Goal: Task Accomplishment & Management: Use online tool/utility

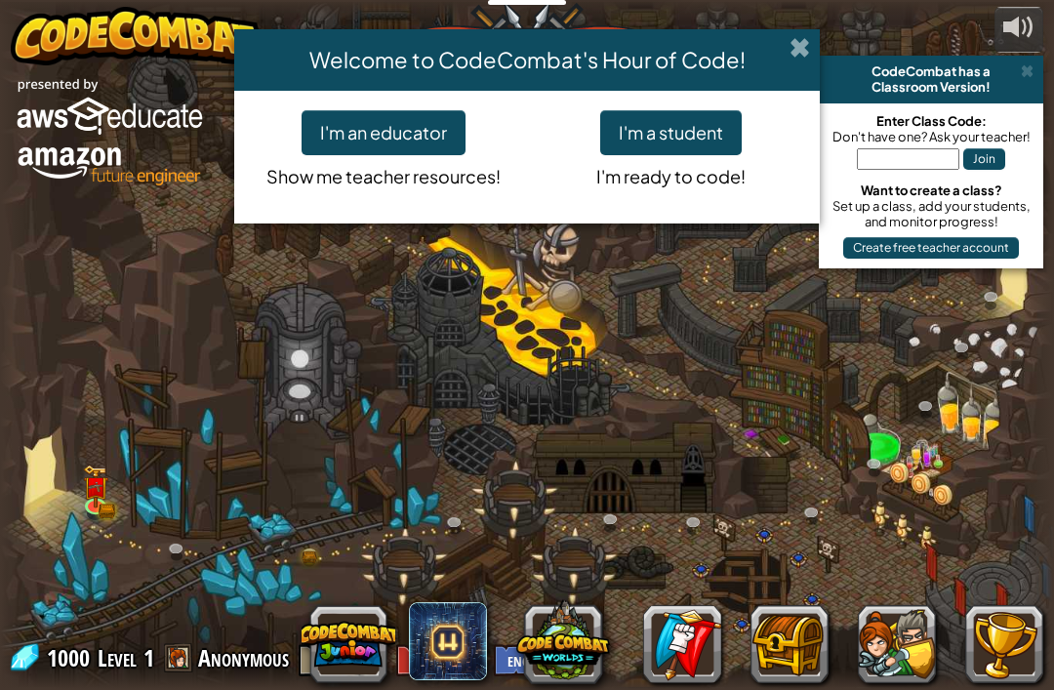
click at [795, 45] on span at bounding box center [800, 47] width 20 height 20
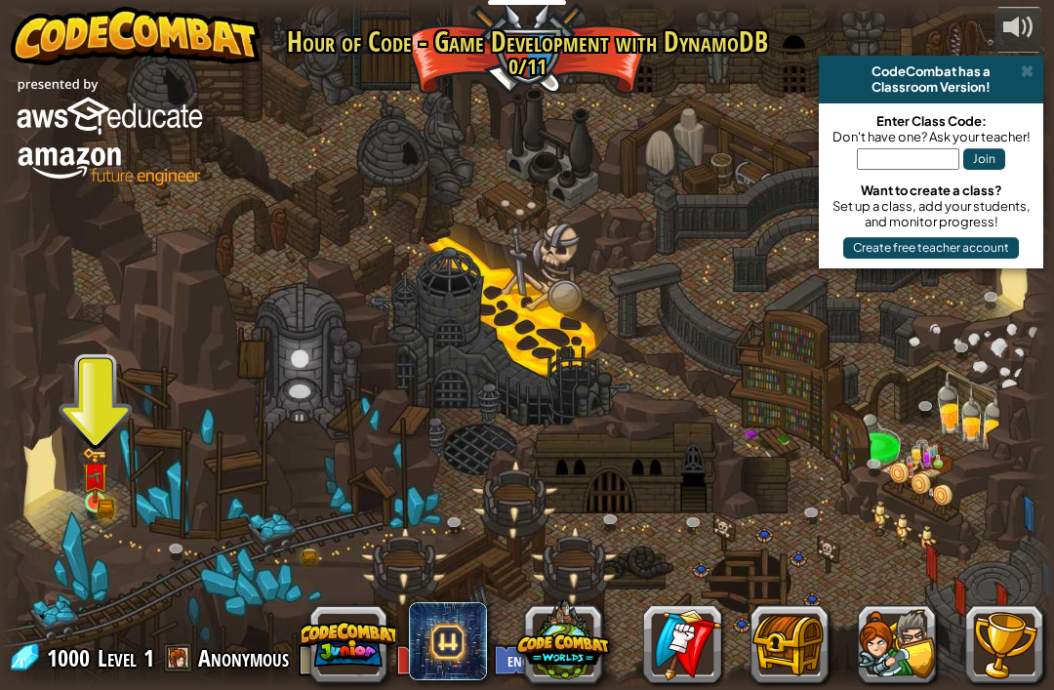
click at [92, 503] on img at bounding box center [95, 475] width 26 height 57
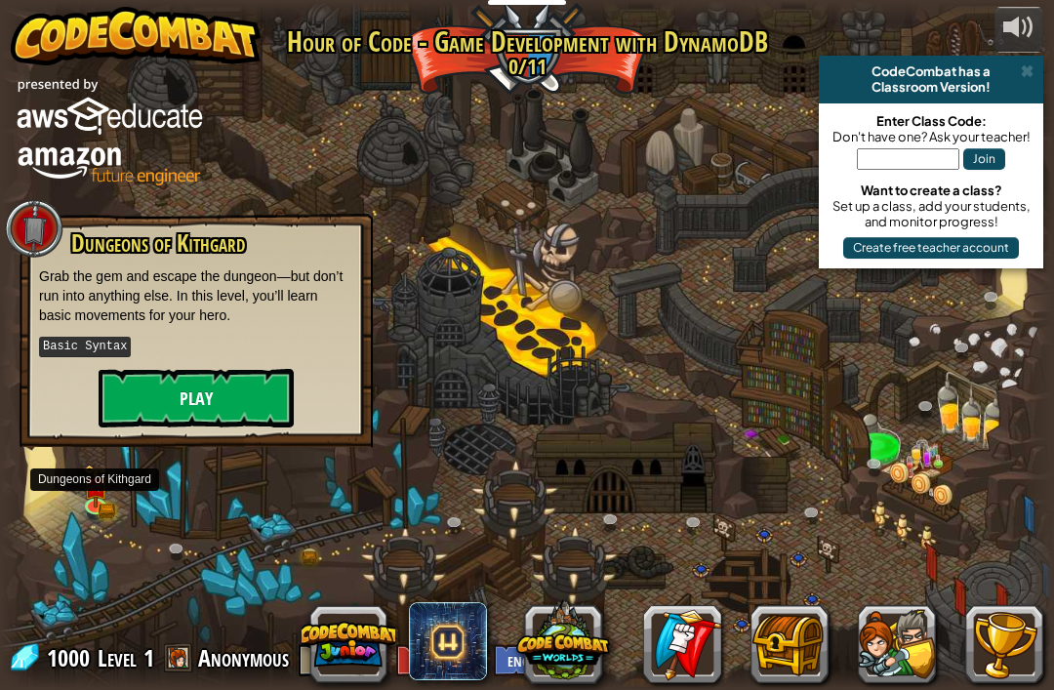
click at [156, 395] on button "Play" at bounding box center [196, 398] width 195 height 59
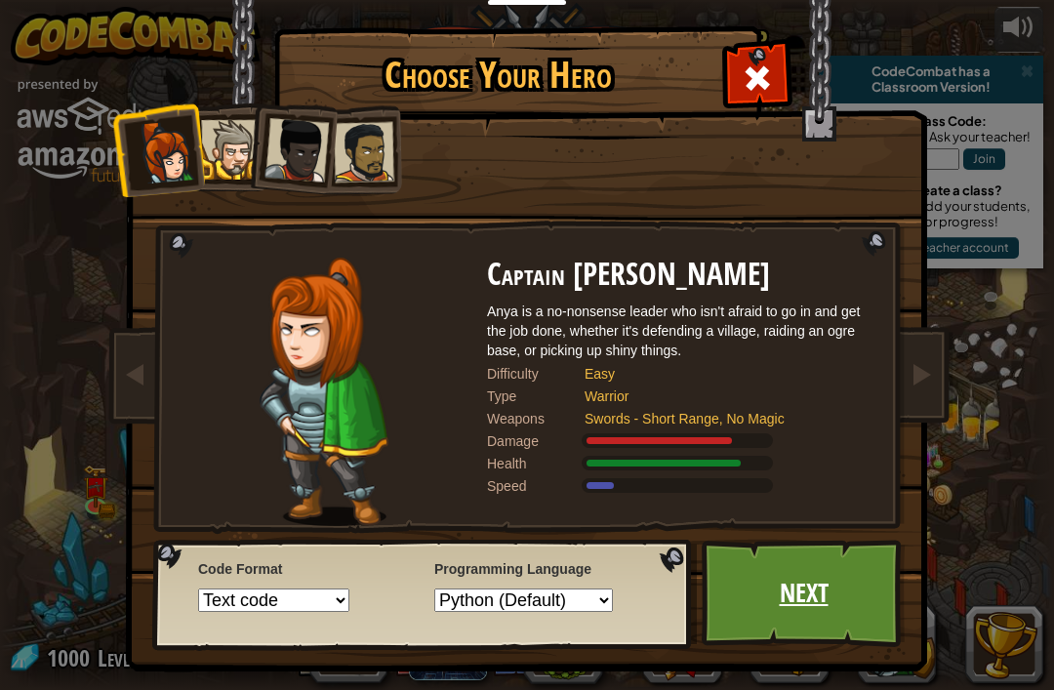
click at [846, 584] on link "Next" at bounding box center [804, 593] width 204 height 107
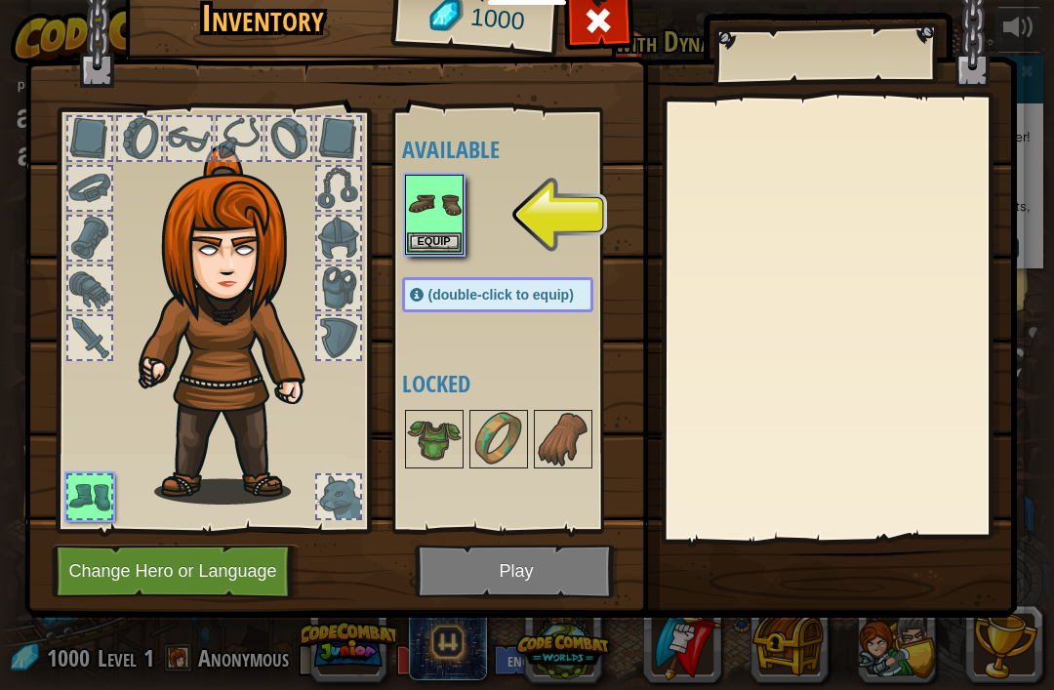
click at [81, 583] on button "Change Hero or Language" at bounding box center [176, 572] width 248 height 54
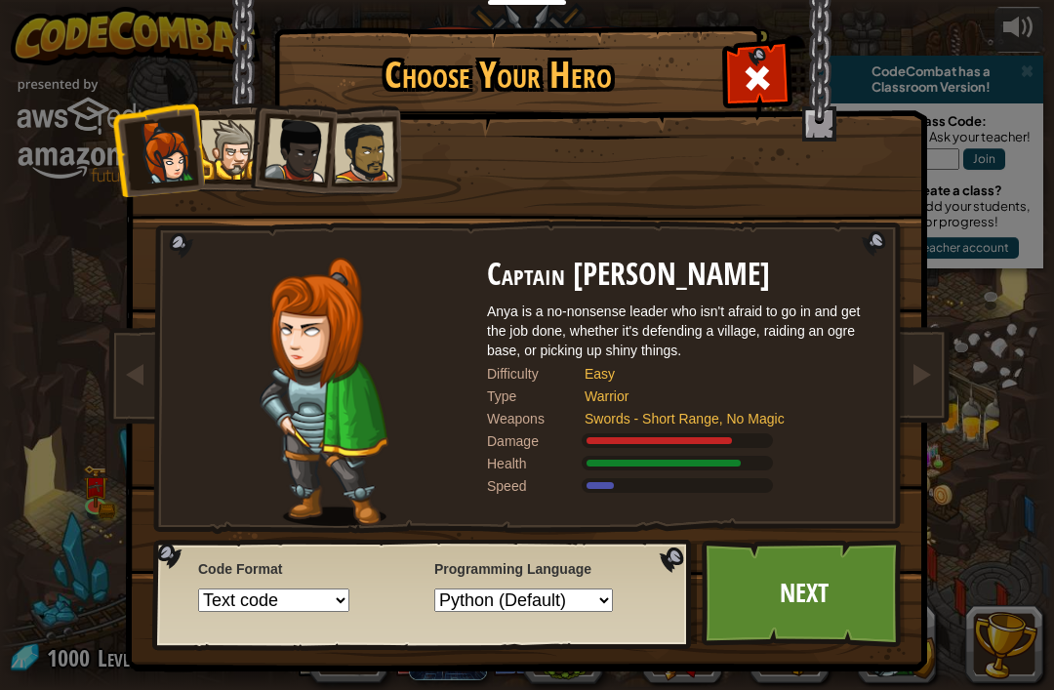
click at [218, 601] on select "Text code Blocks and code Blocks Blocks (Icons)" at bounding box center [273, 600] width 151 height 23
click at [553, 612] on select "Python (Default) JavaScript Lua C++ Java (Experimental)" at bounding box center [523, 600] width 179 height 23
click at [293, 142] on div at bounding box center [297, 150] width 64 height 64
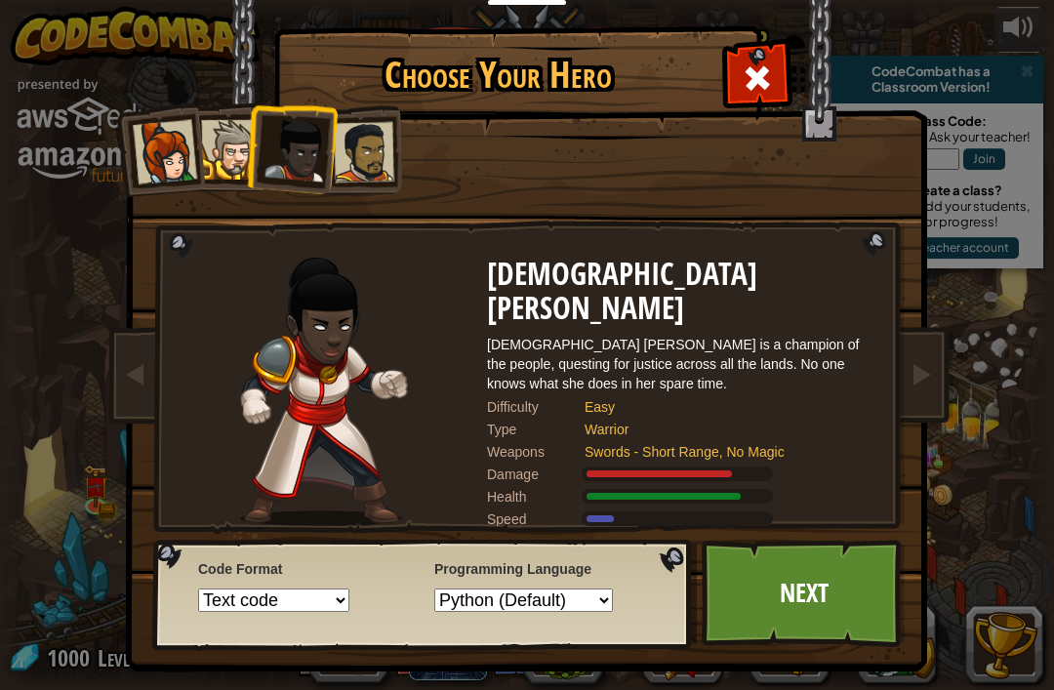
click at [350, 142] on div at bounding box center [364, 152] width 61 height 61
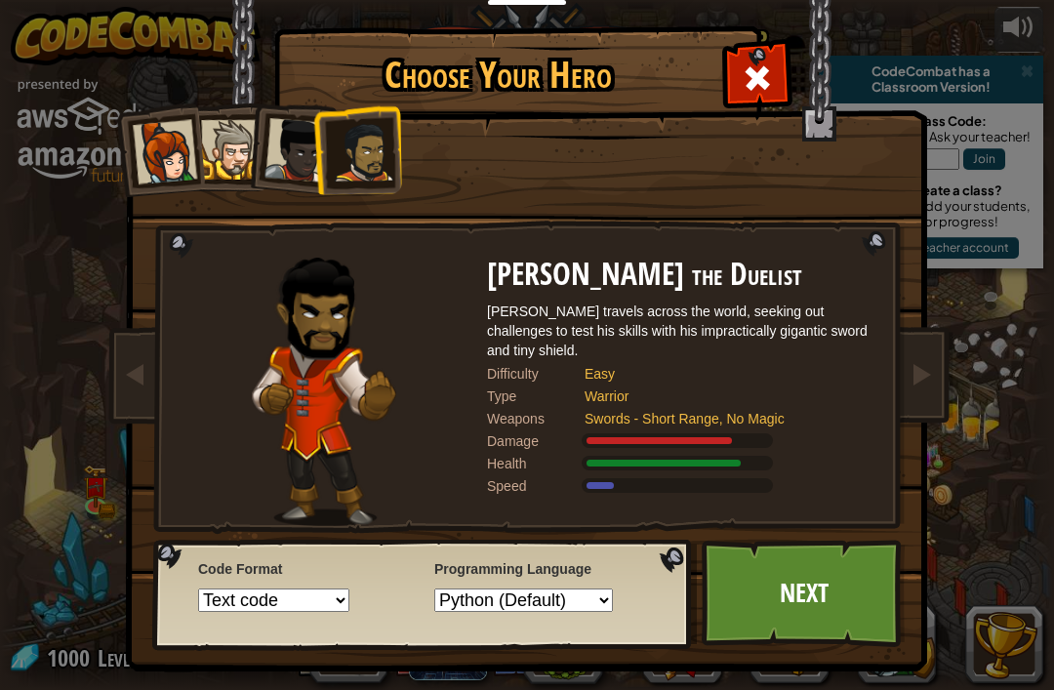
click at [227, 143] on div at bounding box center [231, 150] width 60 height 60
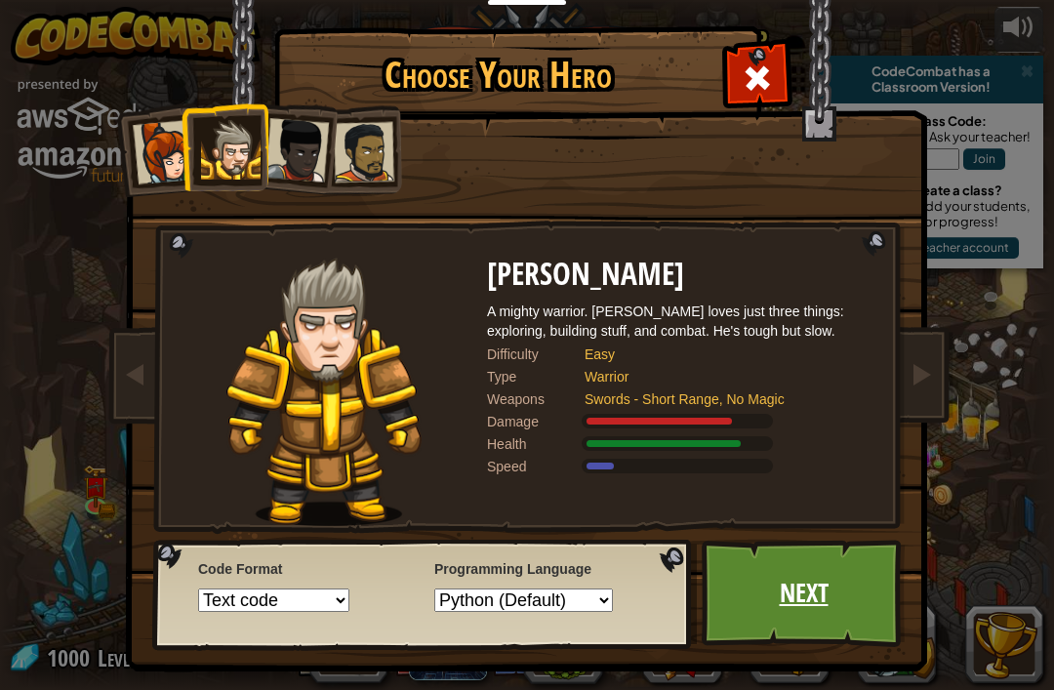
click at [847, 591] on link "Next" at bounding box center [804, 593] width 204 height 107
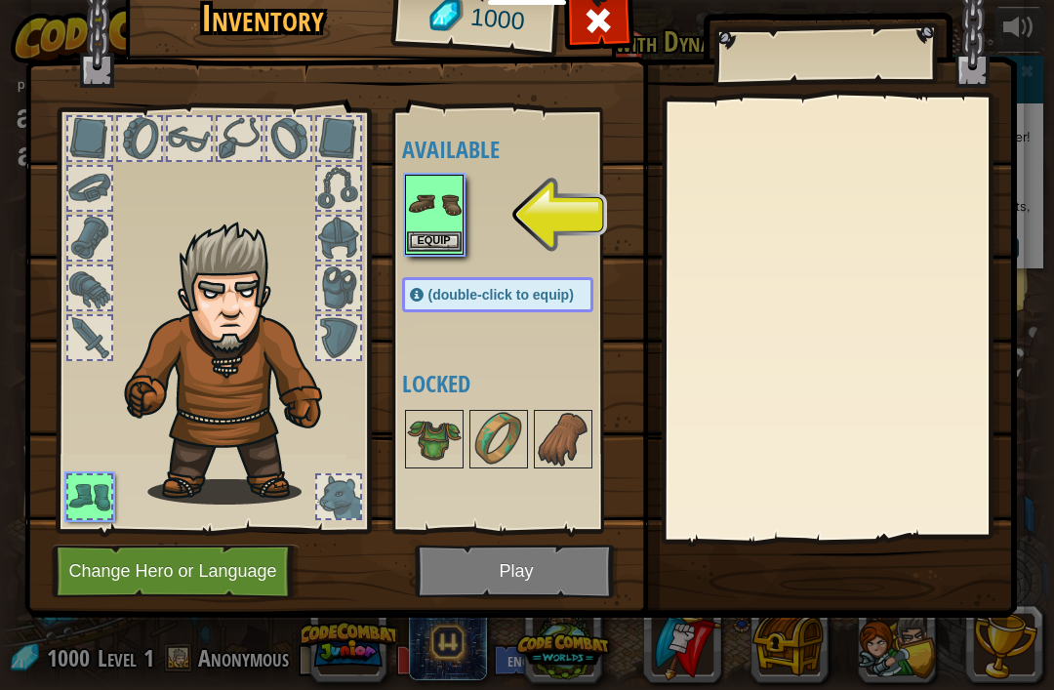
click at [426, 243] on button "Equip" at bounding box center [434, 241] width 55 height 20
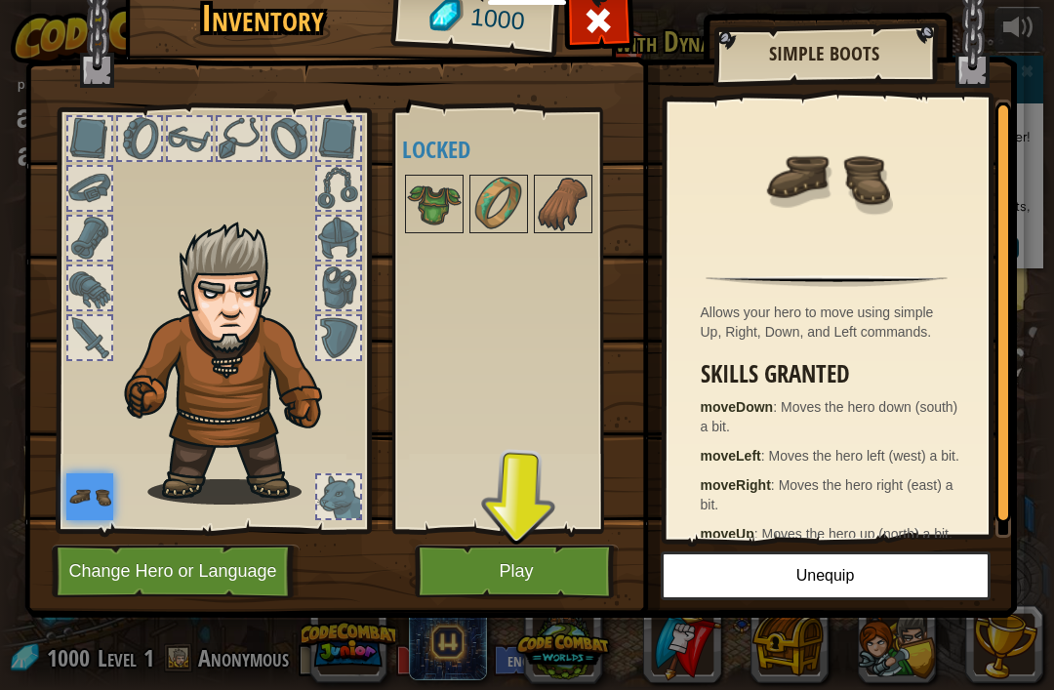
click at [467, 574] on button "Play" at bounding box center [517, 572] width 204 height 54
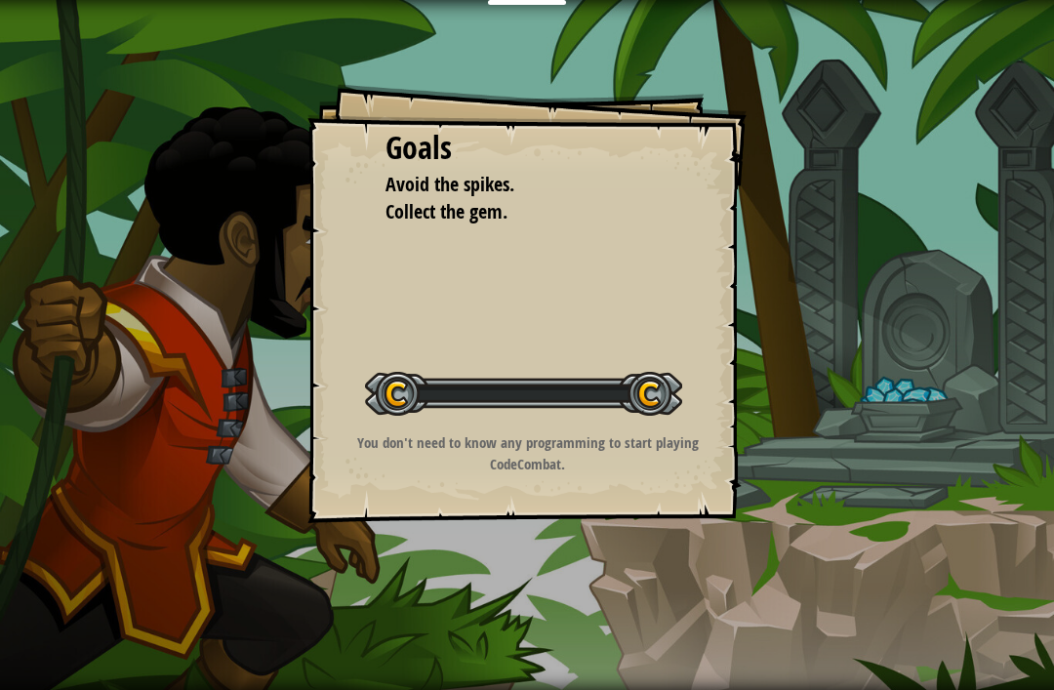
click at [450, 576] on div "Goals Avoid the spikes. Collect the gem. Start Level Error loading from server.…" at bounding box center [527, 345] width 1054 height 690
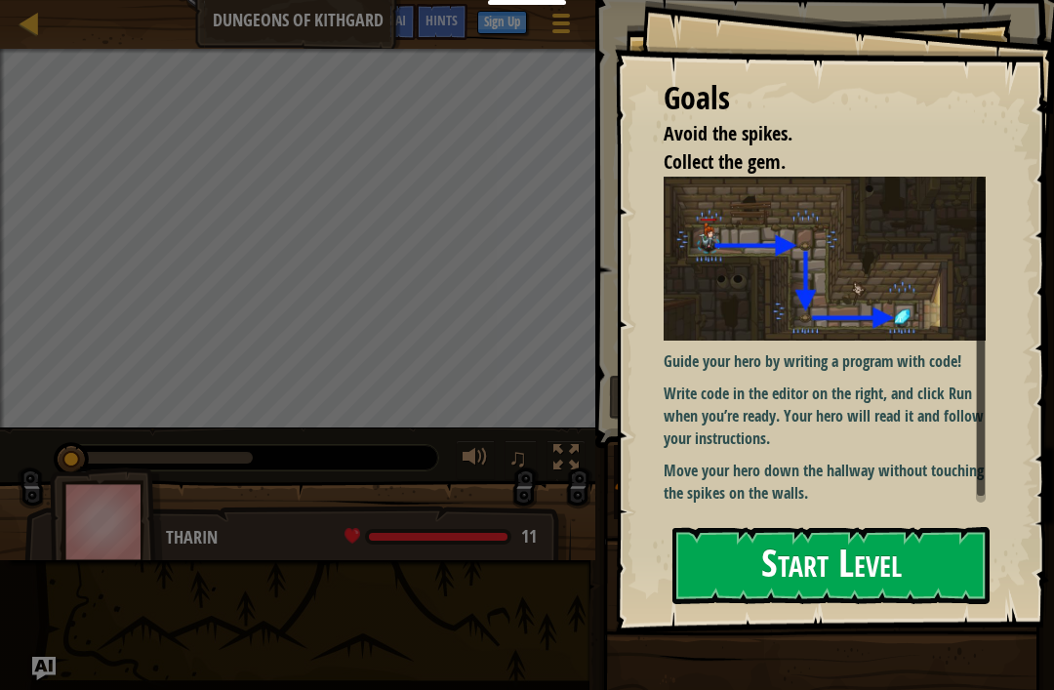
click at [911, 586] on button "Start Level" at bounding box center [831, 565] width 317 height 77
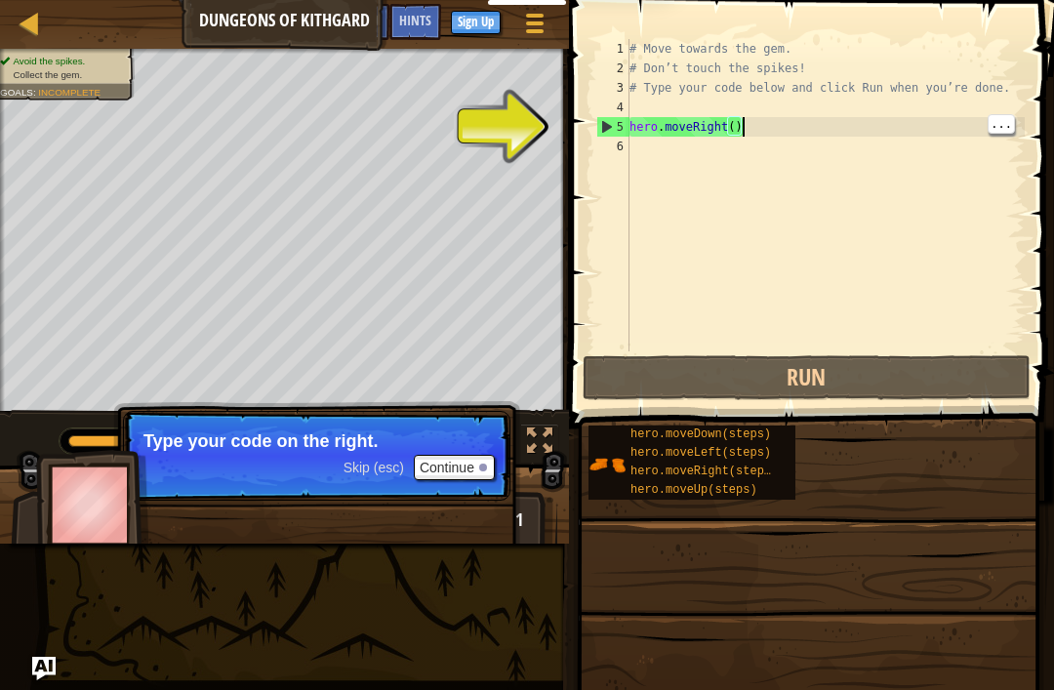
click at [760, 119] on div "# Move towards the gem. # Don’t touch the spikes! # Type your code below and cl…" at bounding box center [825, 214] width 399 height 351
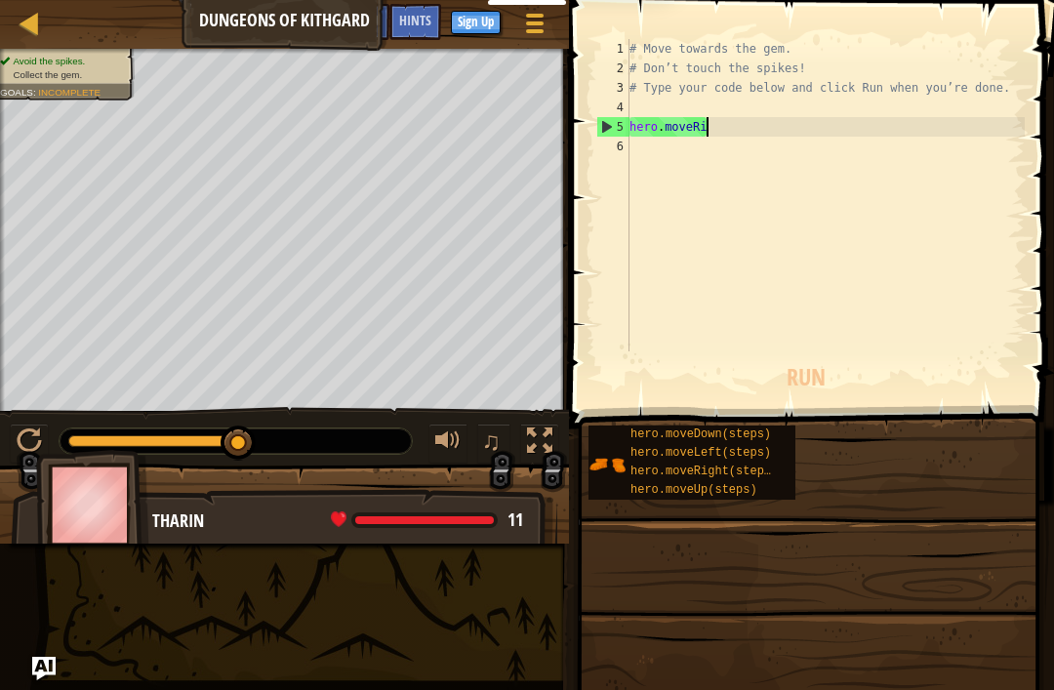
type textarea "hero.move"
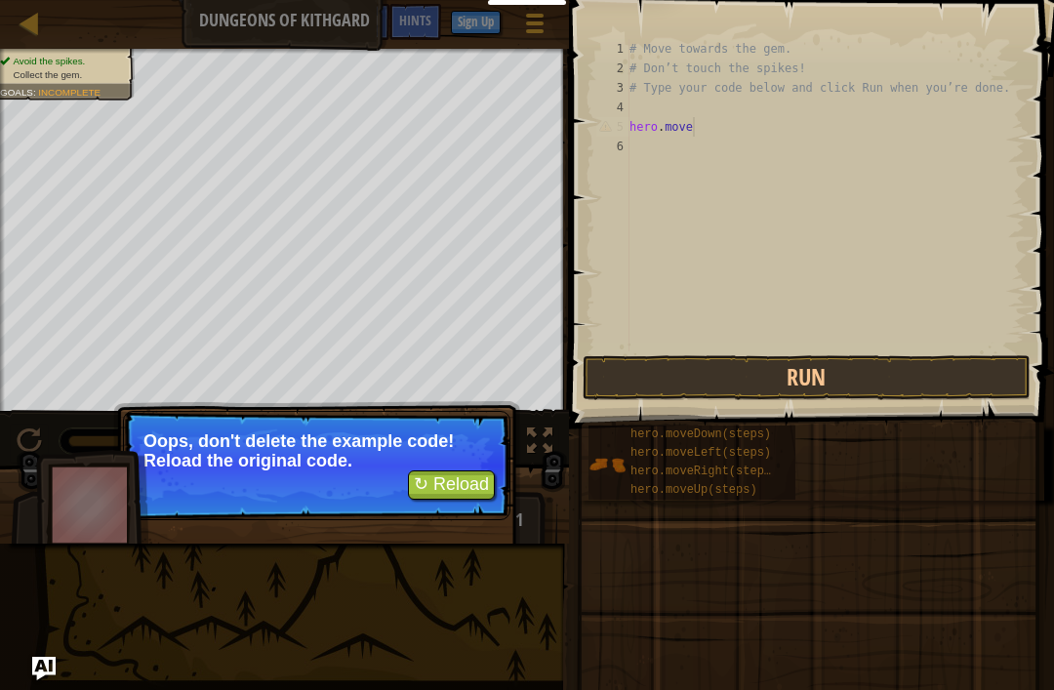
click at [440, 488] on button "↻ Reload" at bounding box center [451, 484] width 87 height 29
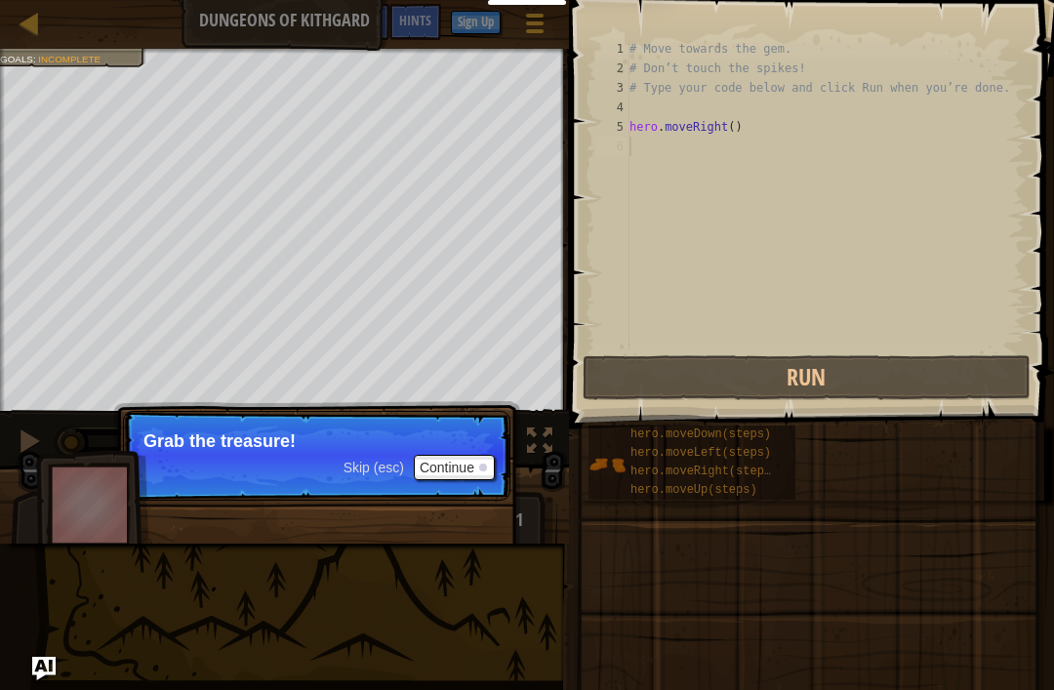
click at [352, 463] on p "Skip (esc) Continue Grab the treasure!" at bounding box center [317, 456] width 388 height 90
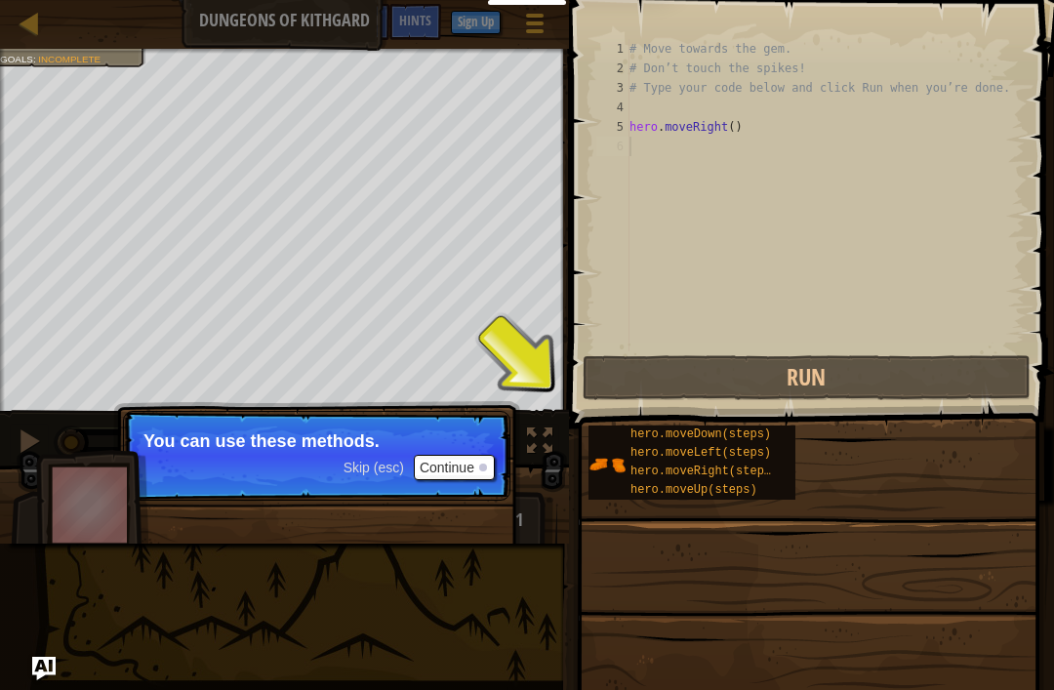
click at [431, 478] on button "Continue" at bounding box center [454, 467] width 81 height 25
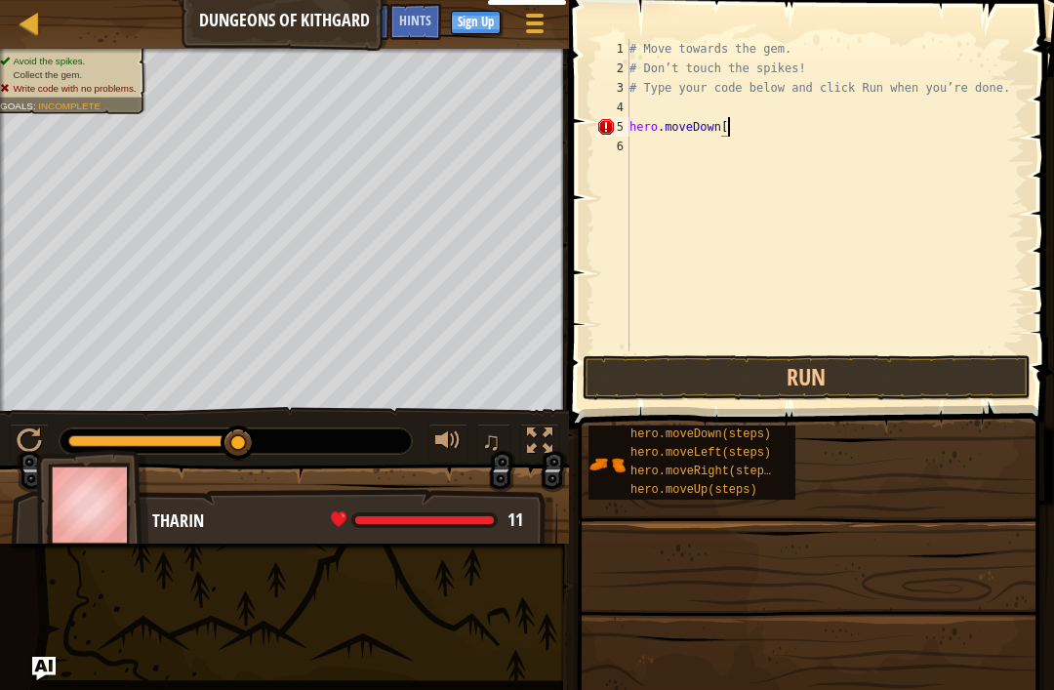
scroll to position [10, 8]
type textarea "hero.moveDown[]"
click at [966, 364] on button "Run" at bounding box center [807, 377] width 448 height 45
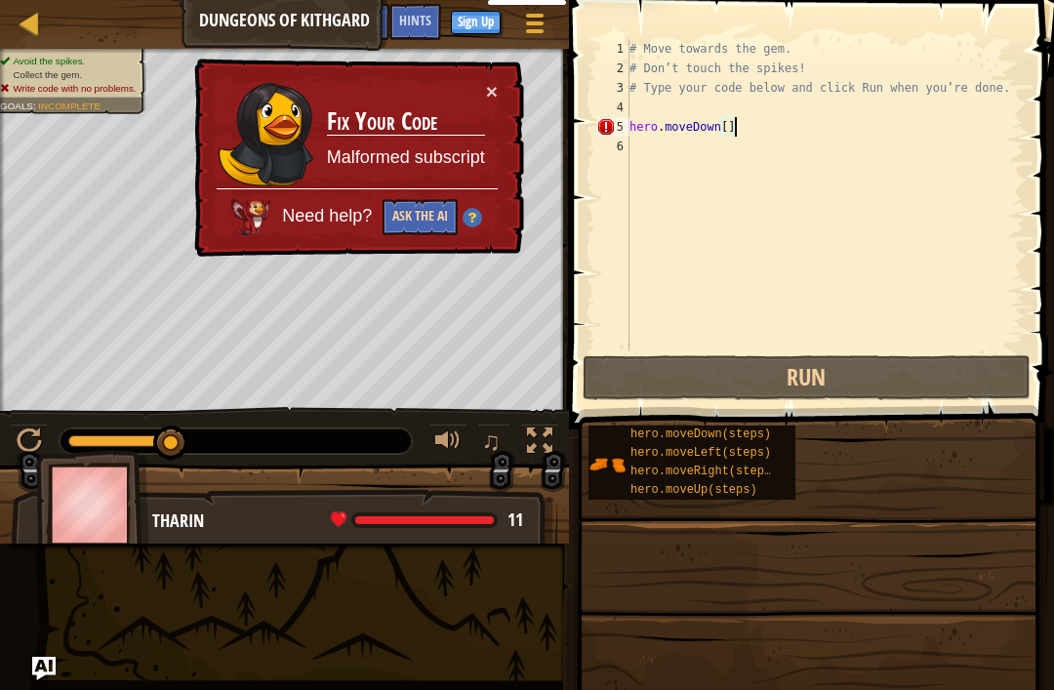
click at [424, 225] on button "Ask the AI" at bounding box center [420, 217] width 75 height 36
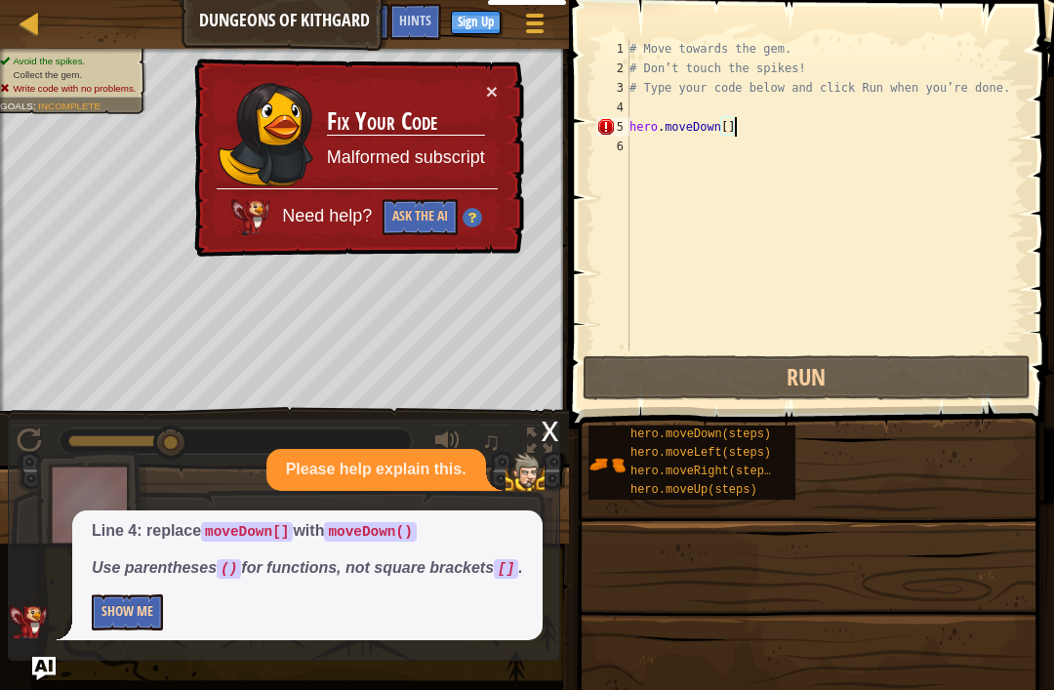
click at [105, 628] on button "Show Me" at bounding box center [127, 612] width 71 height 36
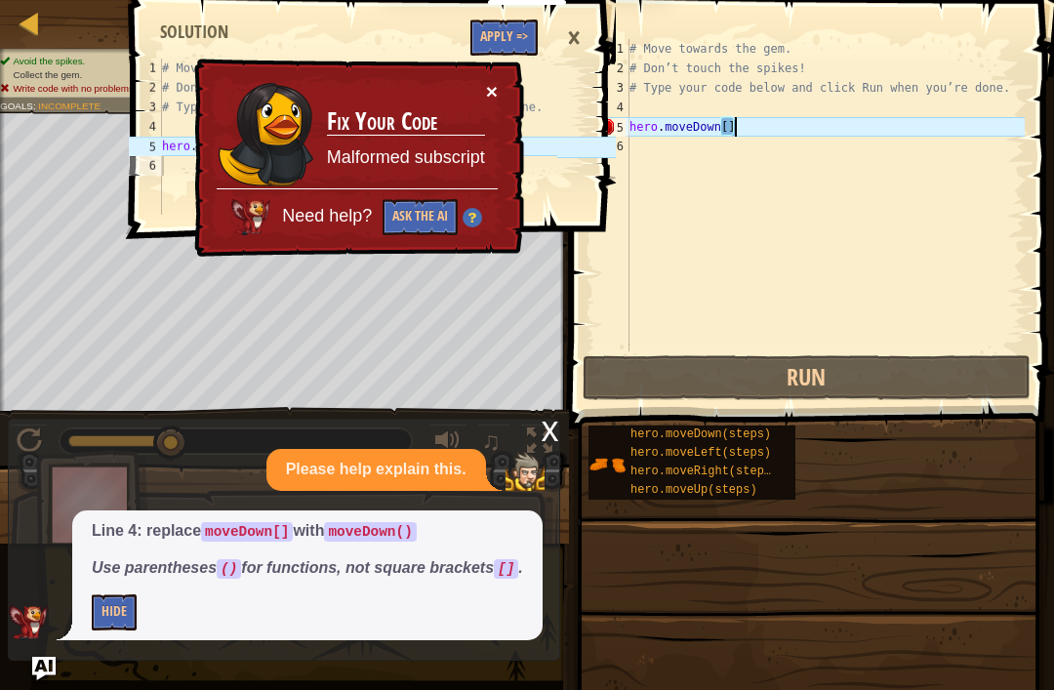
click at [491, 97] on button "×" at bounding box center [492, 91] width 12 height 20
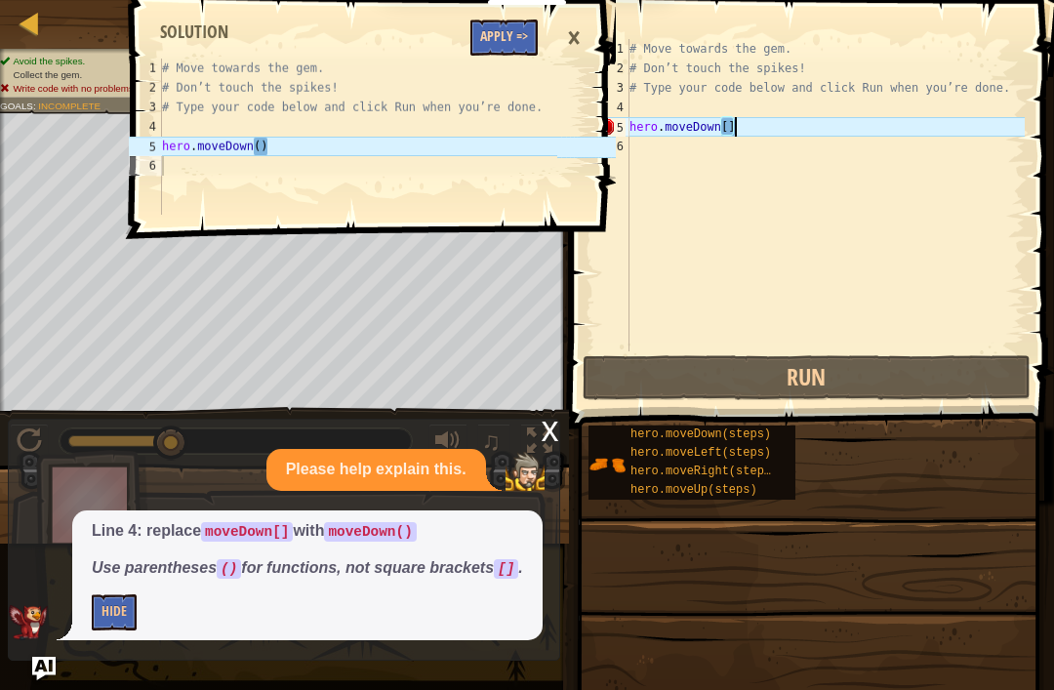
click at [519, 32] on button "Apply =>" at bounding box center [503, 38] width 67 height 36
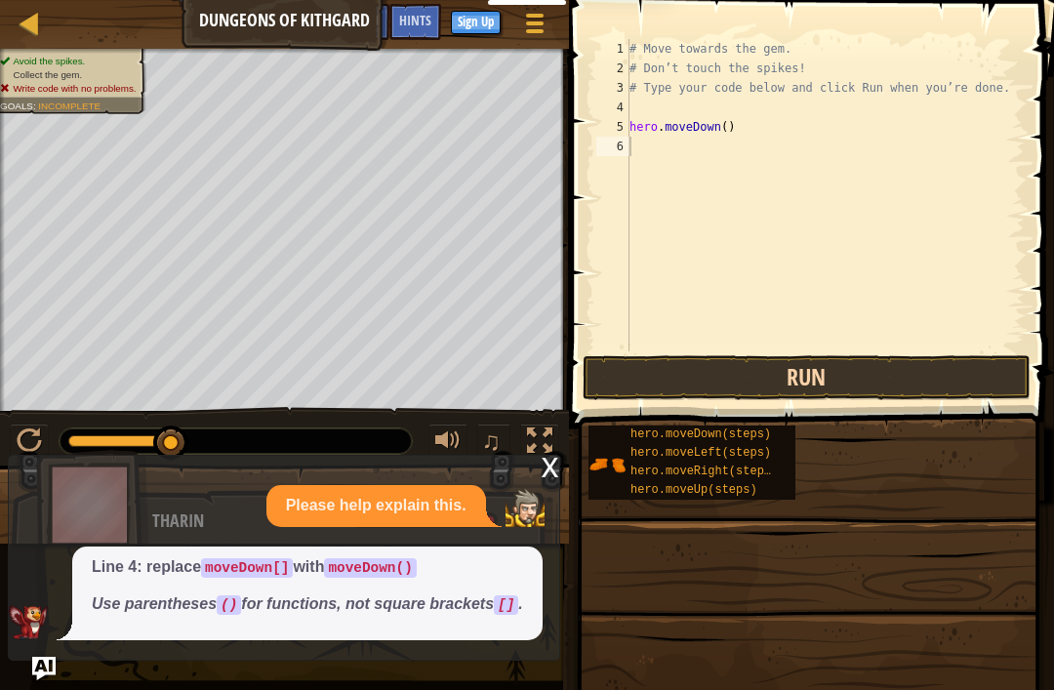
click at [943, 374] on button "Run" at bounding box center [807, 377] width 448 height 45
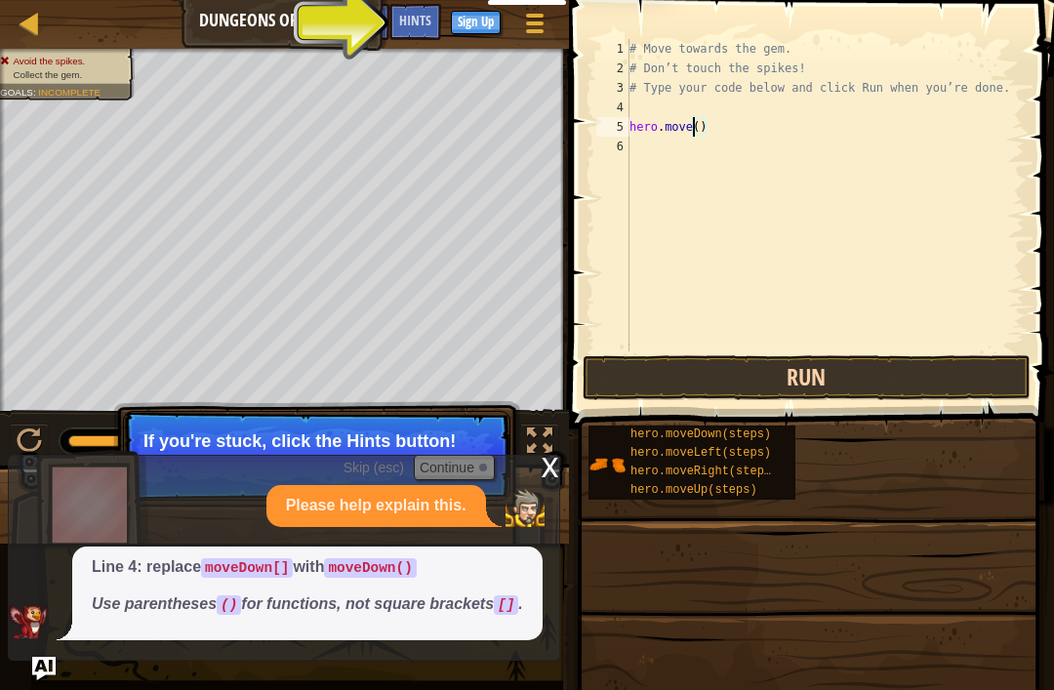
scroll to position [10, 6]
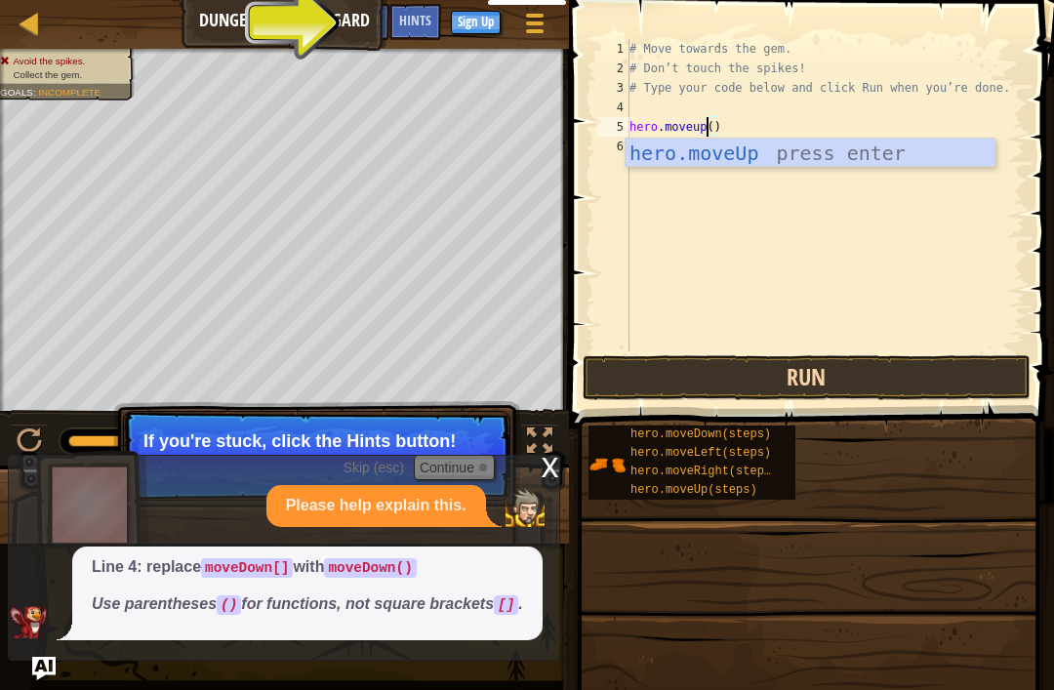
click at [921, 380] on button "Run" at bounding box center [807, 377] width 448 height 45
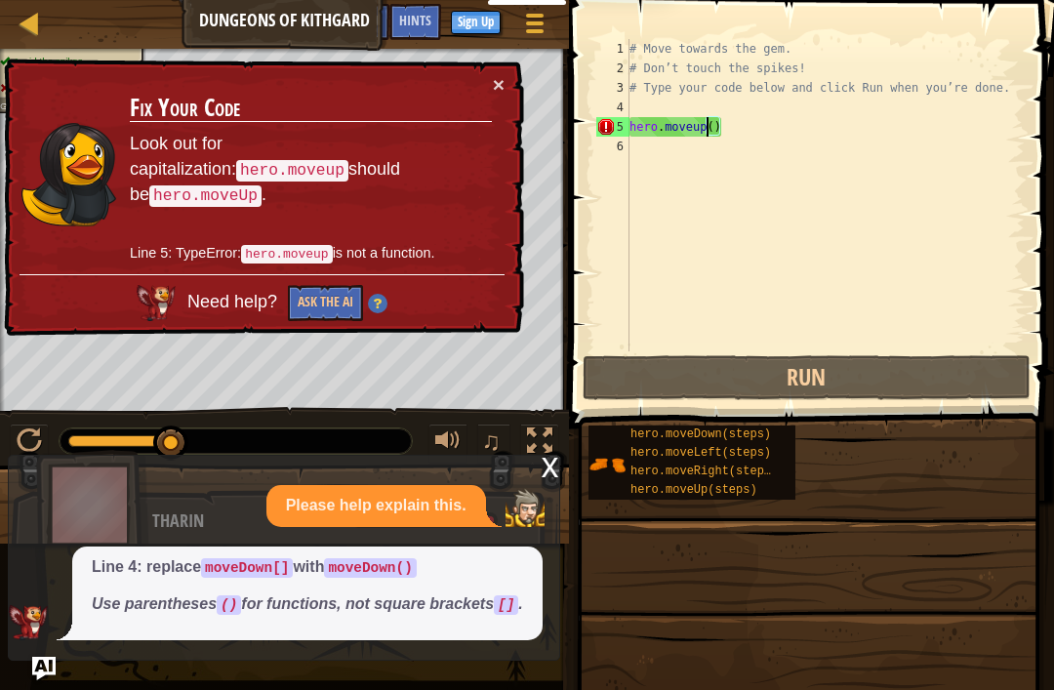
click at [498, 107] on div "× Fix Your Code Look out for capitalization: hero.moveup should be hero.moveUp …" at bounding box center [262, 198] width 524 height 278
click at [495, 92] on button "×" at bounding box center [499, 84] width 12 height 20
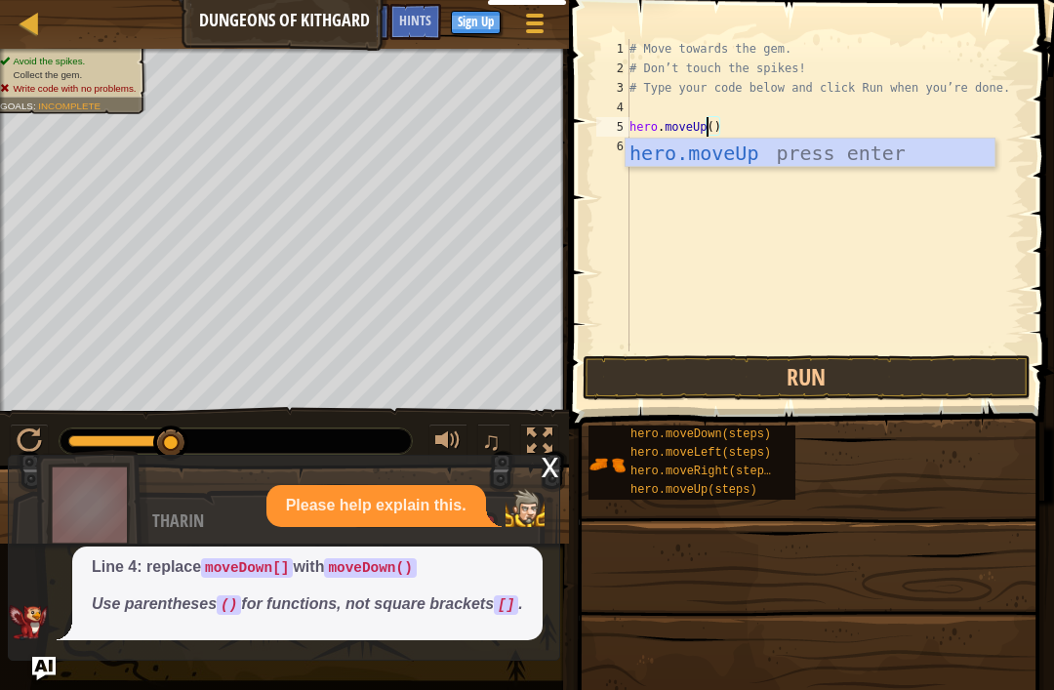
type textarea "hero.moveUp"
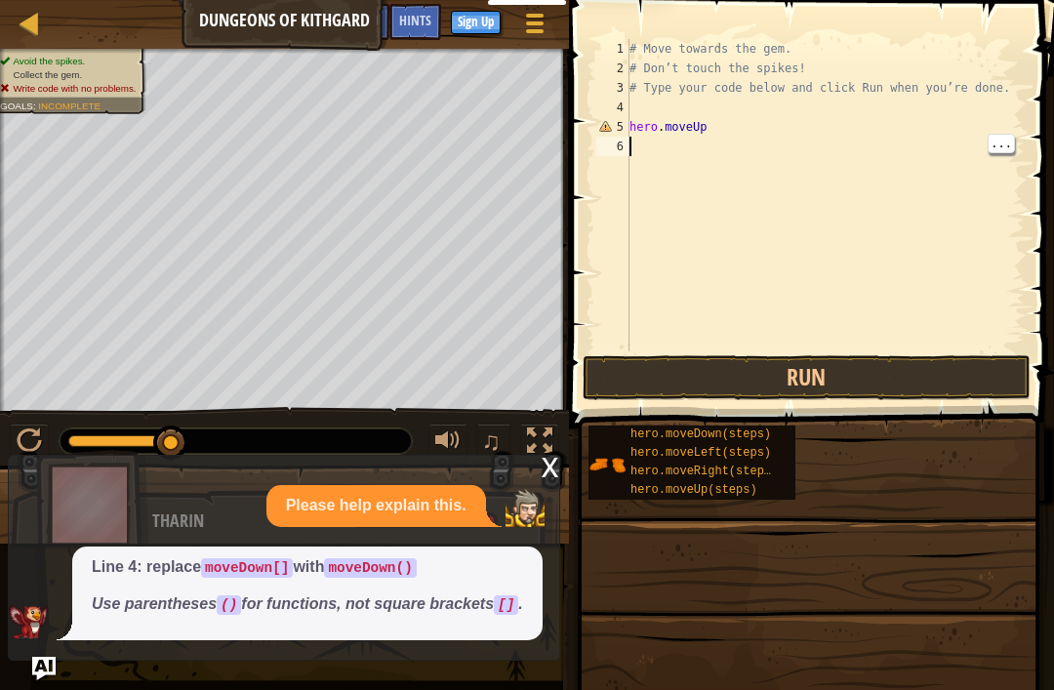
scroll to position [10, 0]
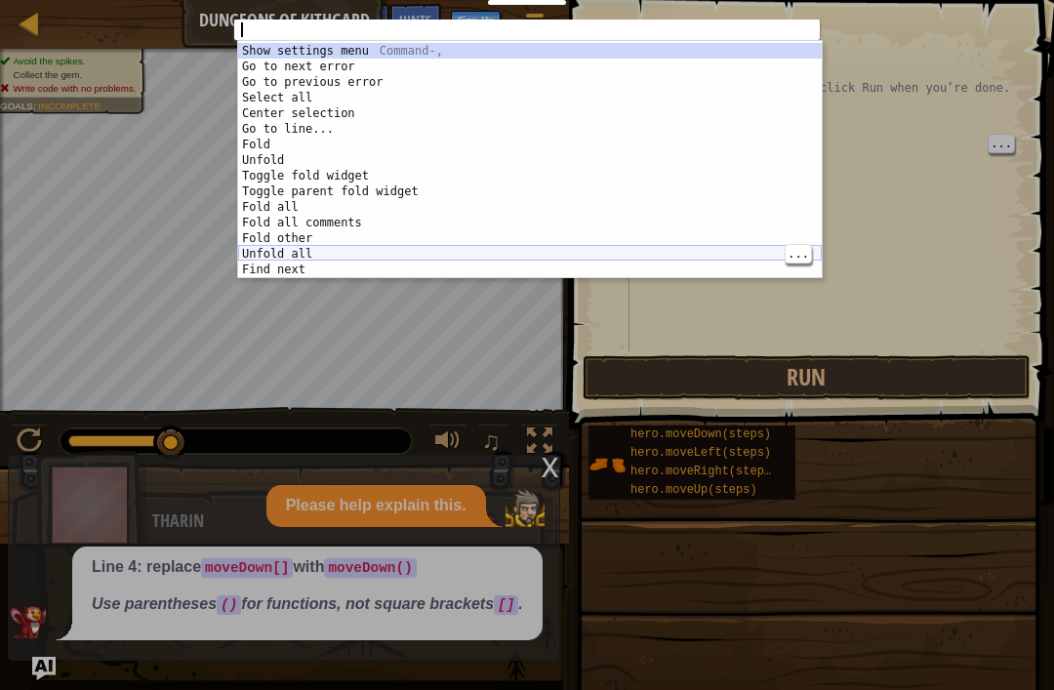
click at [254, 256] on div "Show settings menu Command-, Go to next error F4 Go to previous error Shift-F4 …" at bounding box center [530, 177] width 584 height 269
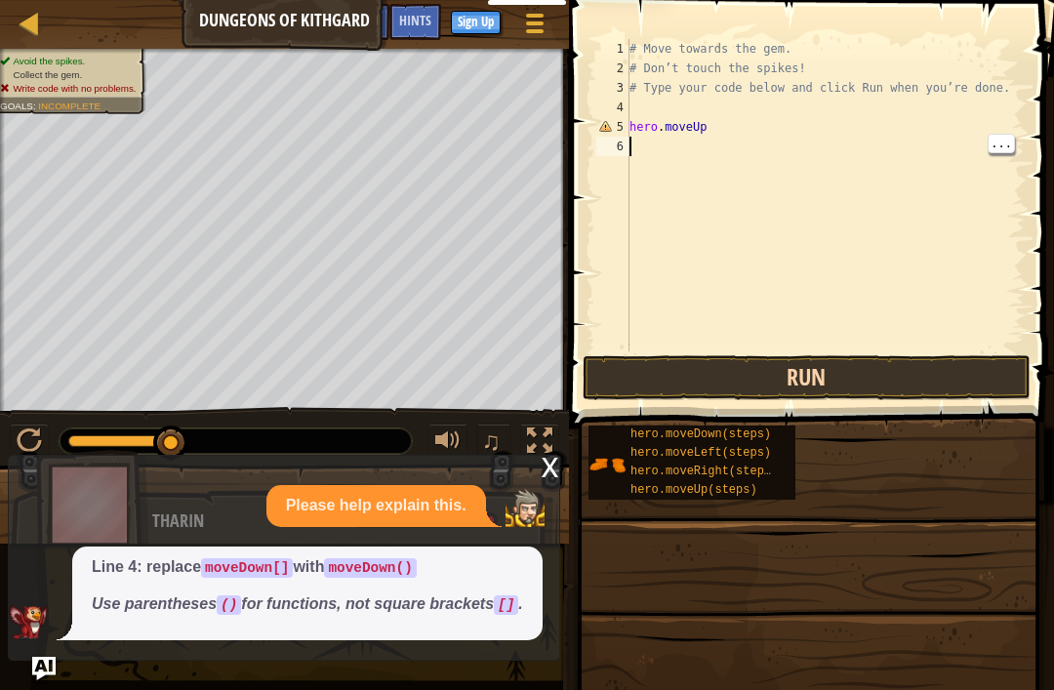
click at [922, 365] on button "Run" at bounding box center [807, 377] width 448 height 45
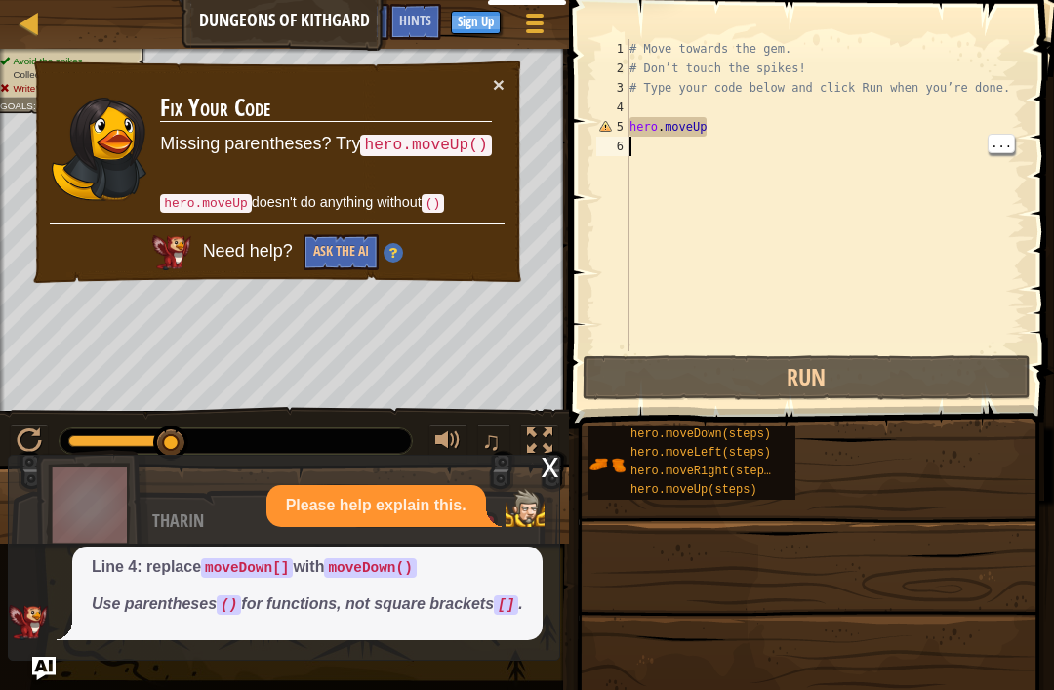
click at [175, 201] on code "hero.moveUp" at bounding box center [206, 203] width 92 height 19
click at [401, 148] on code "hero.moveUp()" at bounding box center [425, 145] width 131 height 21
click at [397, 136] on code "hero.moveUp()" at bounding box center [425, 145] width 131 height 21
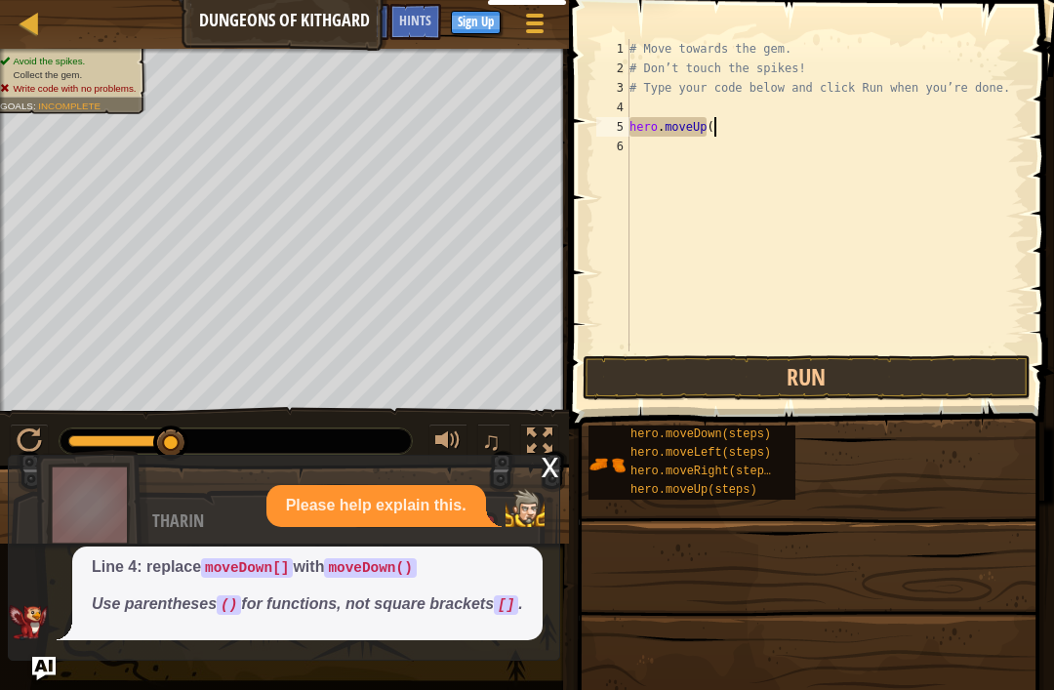
scroll to position [10, 6]
type textarea "hero.moveUp()"
type textarea "j"
click at [935, 364] on button "Run" at bounding box center [807, 377] width 448 height 45
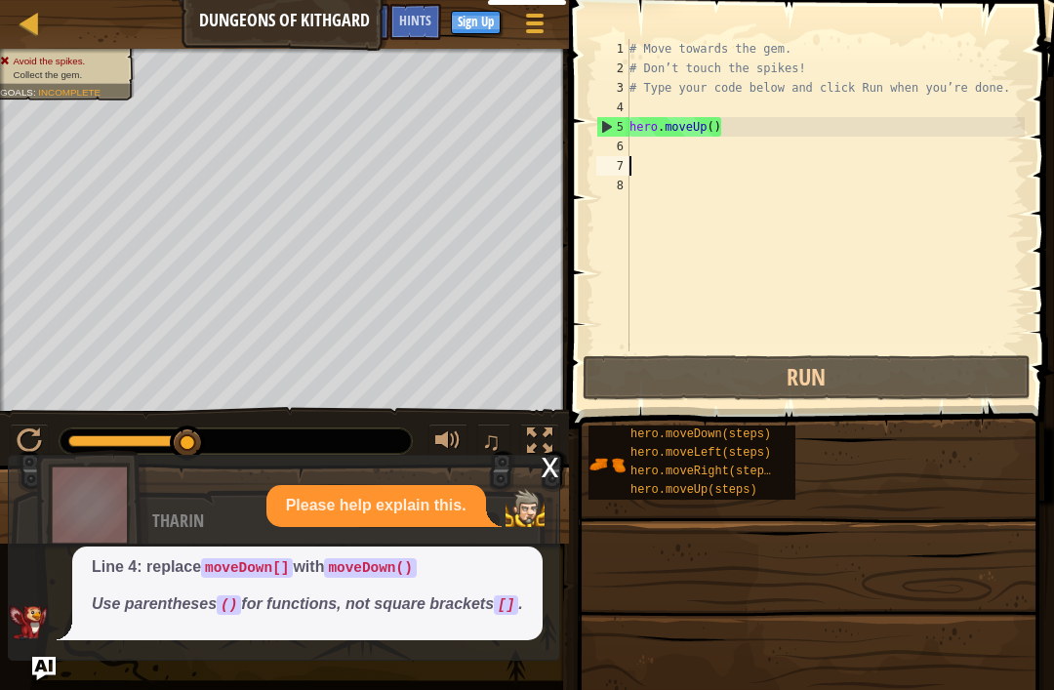
click at [532, 455] on div "x Please help explain this. Line 4: replace moveDown[] with moveDown() Use pare…" at bounding box center [284, 558] width 552 height 206
click at [535, 455] on div "x Please help explain this. Line 4: replace moveDown[] with moveDown() Use pare…" at bounding box center [284, 558] width 552 height 206
click at [548, 456] on div "x" at bounding box center [551, 466] width 18 height 20
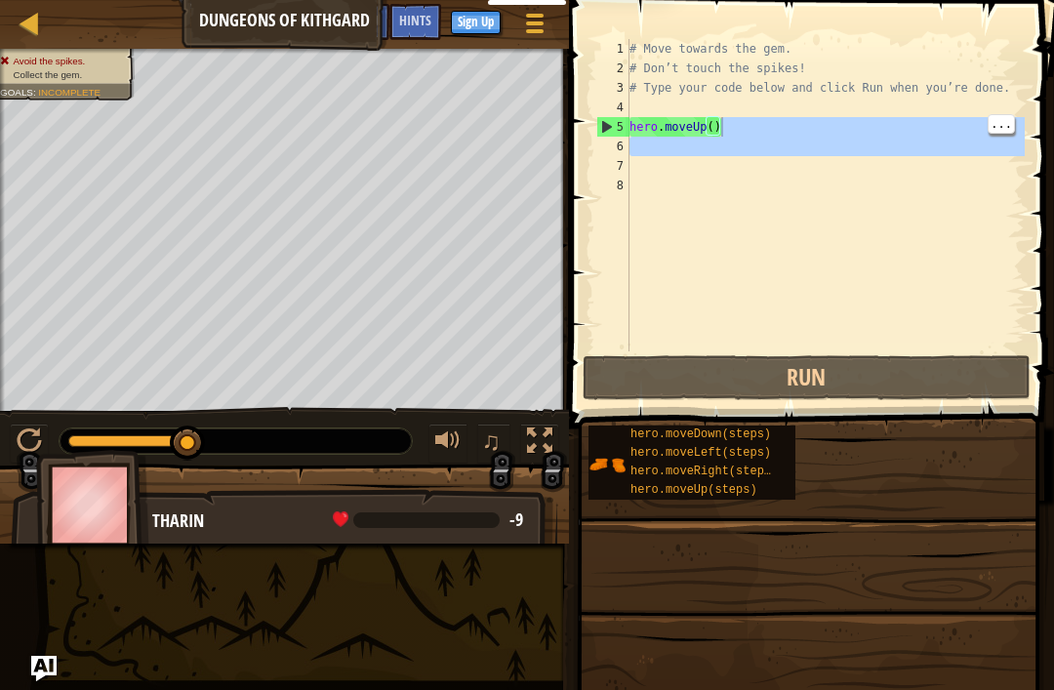
click at [46, 676] on img "Ask AI" at bounding box center [43, 668] width 25 height 25
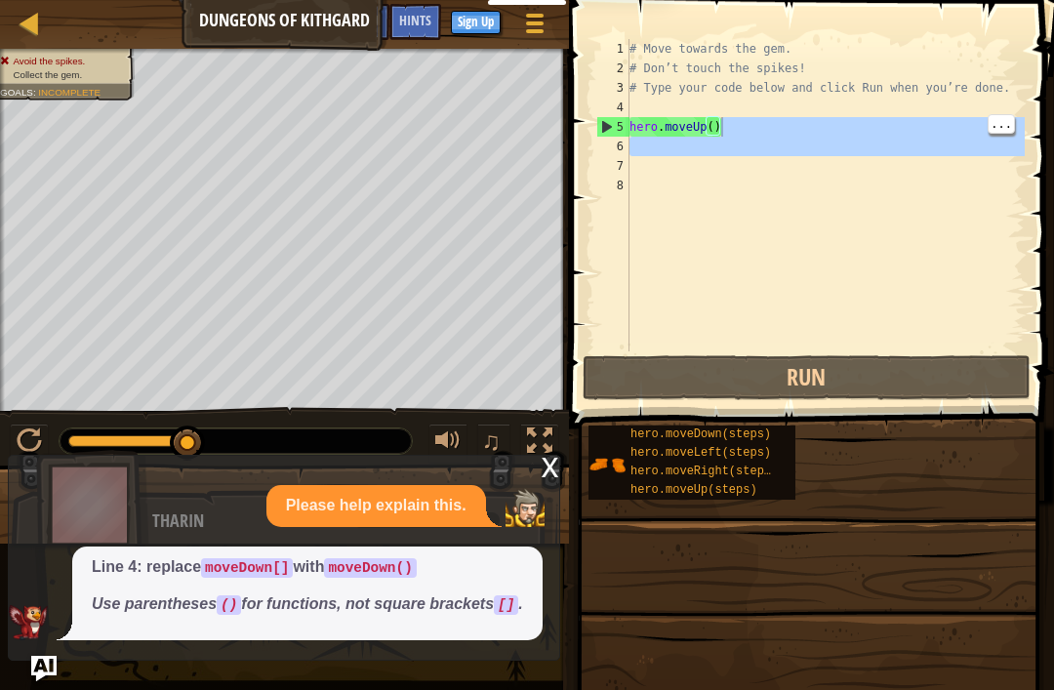
click at [39, 678] on img "Ask AI" at bounding box center [43, 668] width 25 height 25
